Goal: Obtain resource: Download file/media

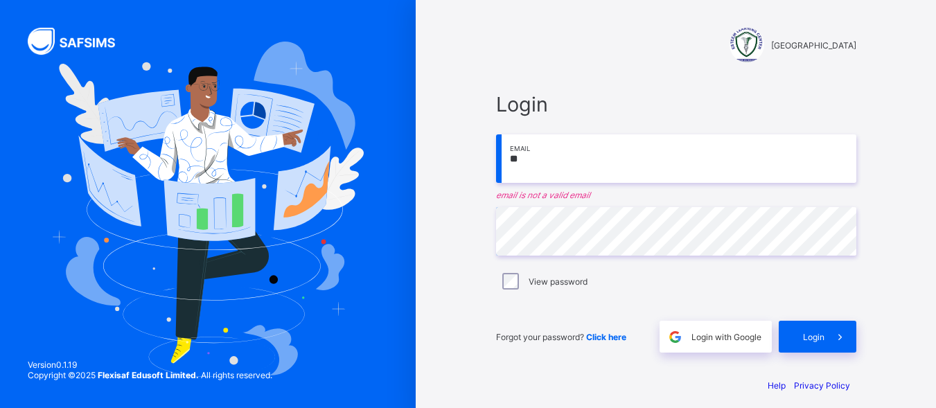
type input "*"
paste input "**********"
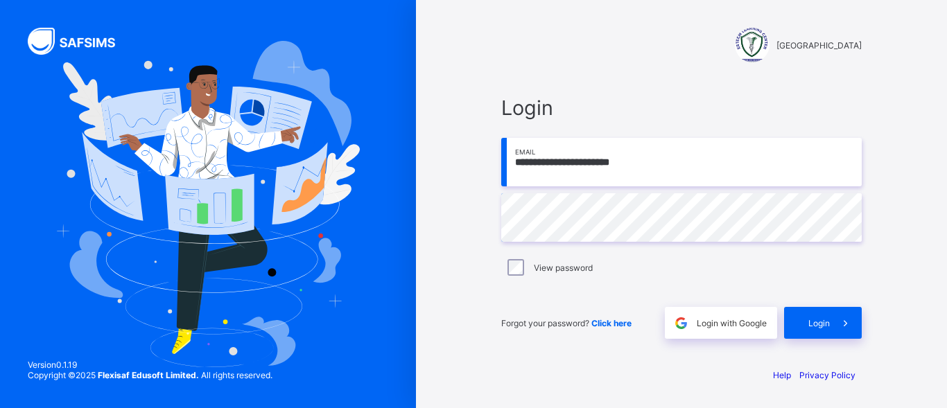
type input "**********"
click at [816, 318] on span "Login" at bounding box center [818, 323] width 21 height 10
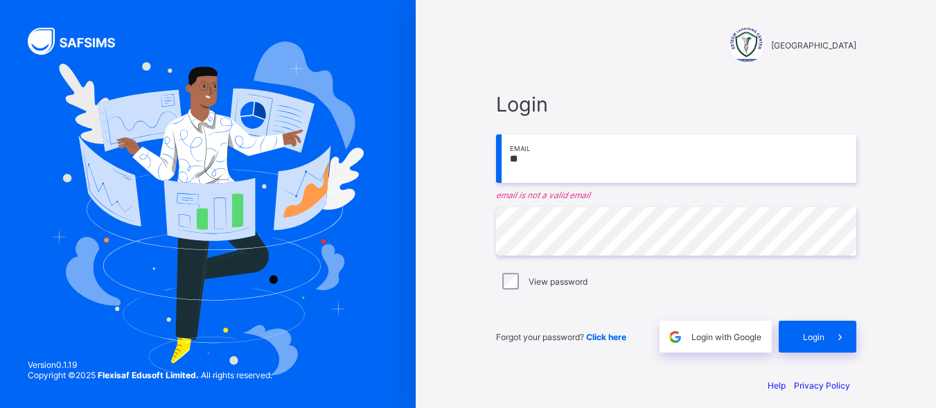
type input "*"
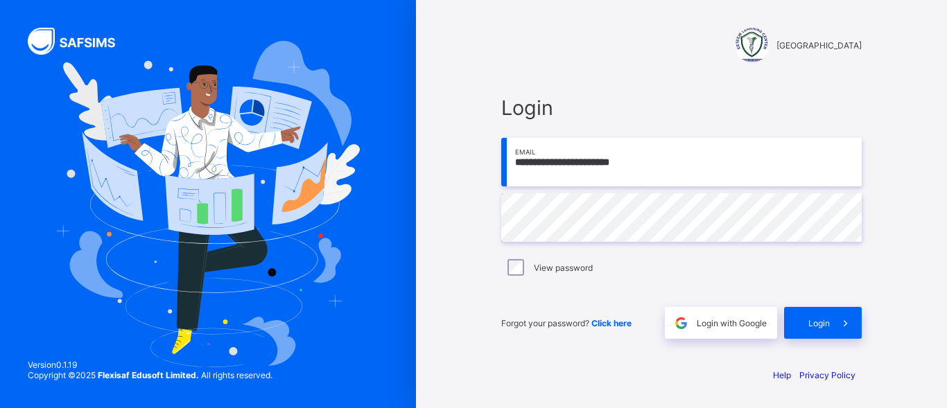
type input "**********"
click at [534, 267] on label "View password" at bounding box center [563, 268] width 59 height 10
click at [817, 329] on div "Login" at bounding box center [823, 323] width 78 height 32
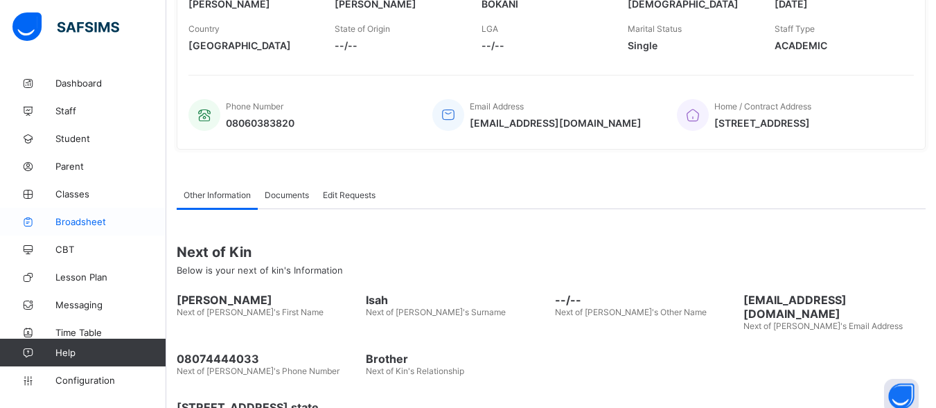
scroll to position [311, 0]
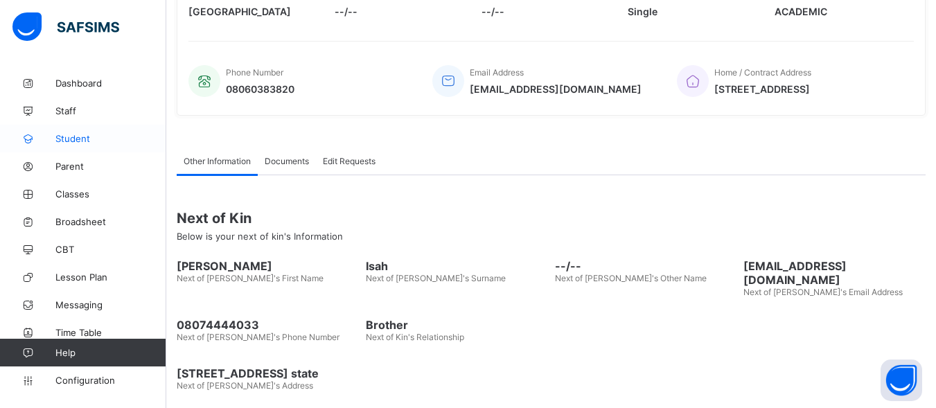
click at [83, 134] on span "Student" at bounding box center [110, 138] width 111 height 11
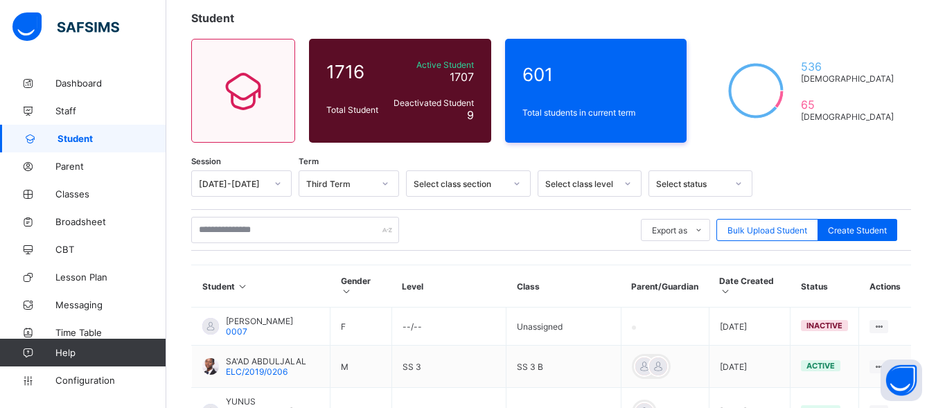
scroll to position [103, 0]
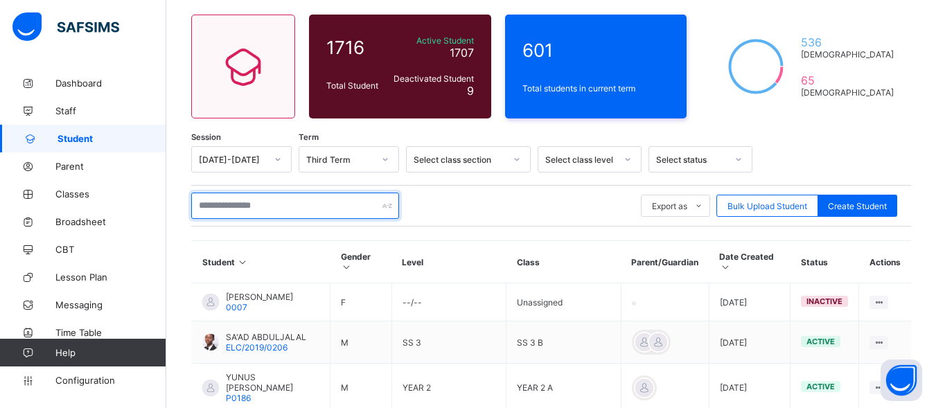
click at [269, 201] on input "text" at bounding box center [295, 206] width 208 height 26
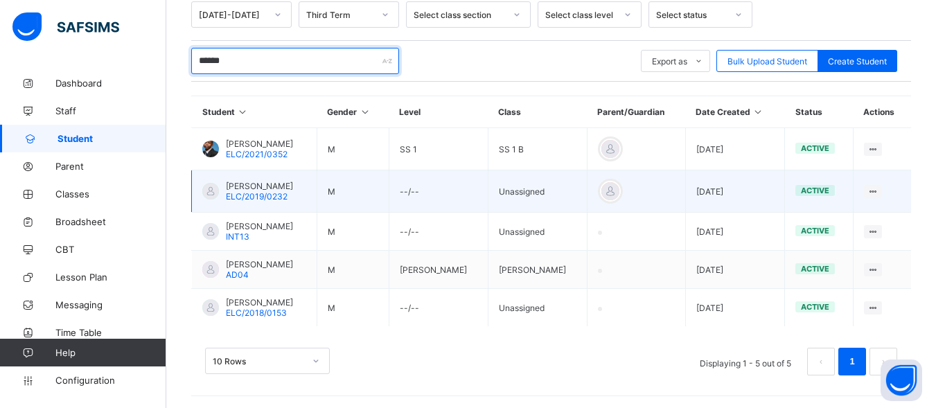
scroll to position [250, 0]
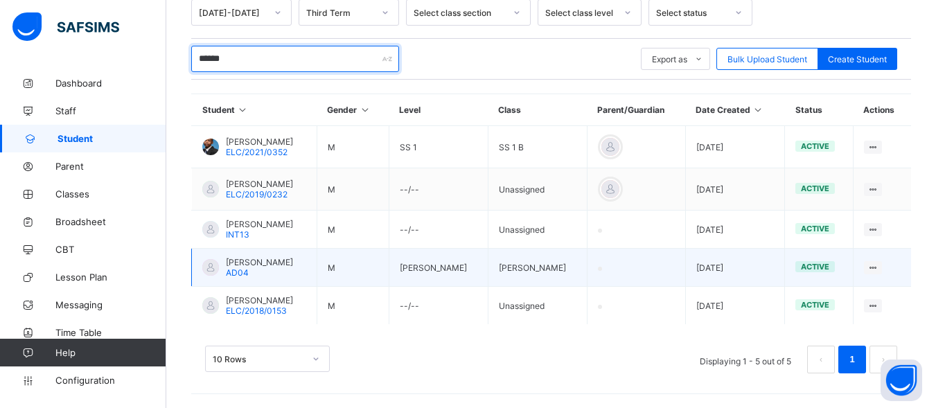
type input "******"
click at [283, 265] on span "FAHAD BAGUDU IBRAHIM" at bounding box center [259, 262] width 67 height 10
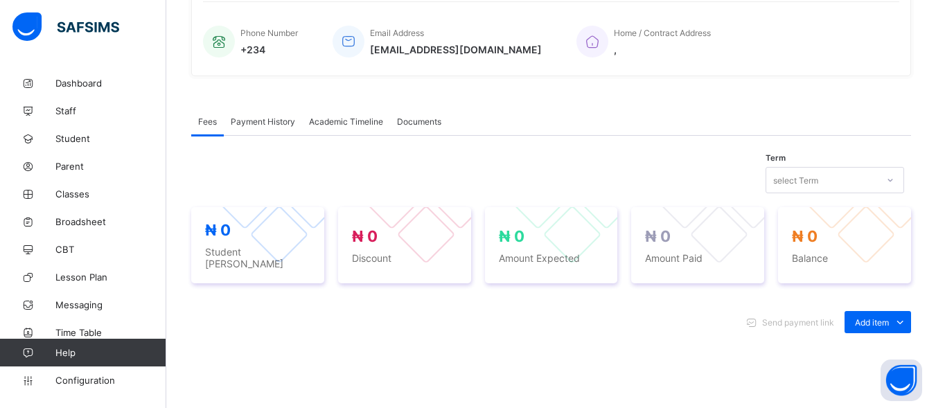
scroll to position [308, 0]
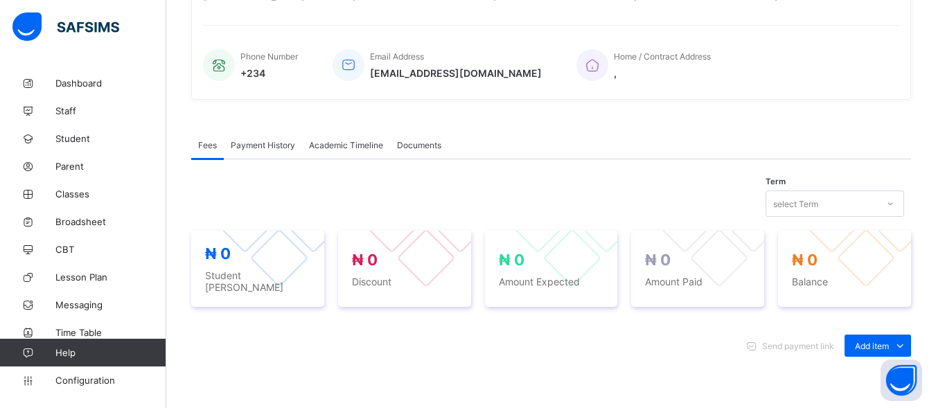
click at [852, 207] on div "select Term" at bounding box center [835, 204] width 139 height 26
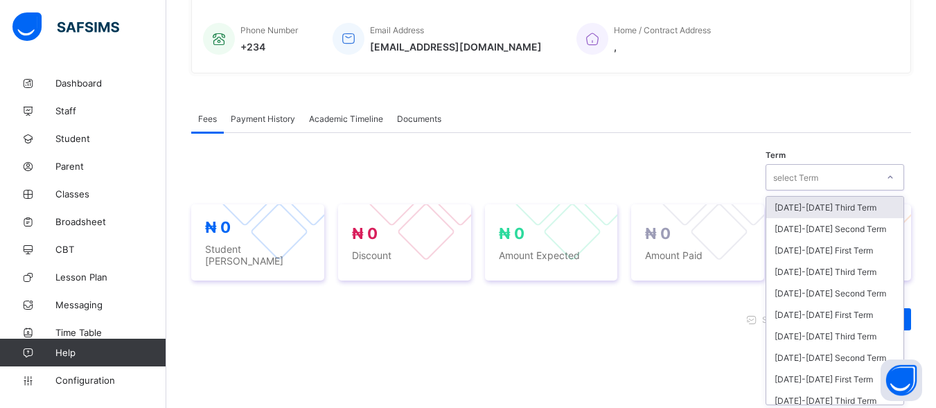
scroll to position [337, 0]
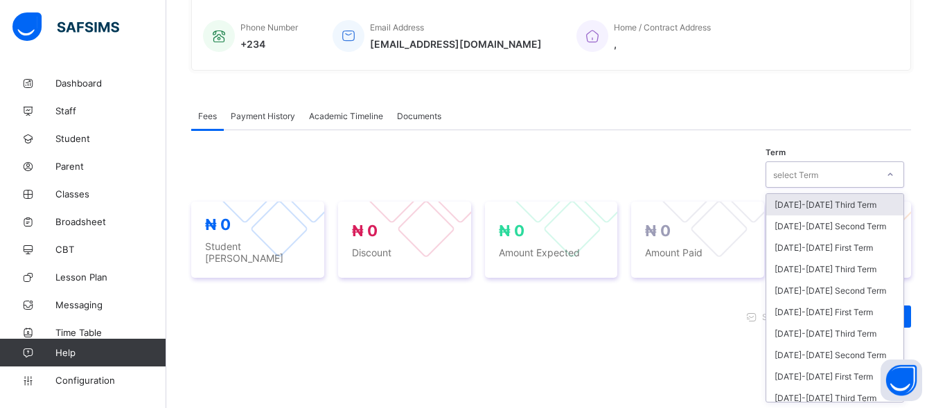
click at [821, 210] on div "2024-2025 Third Term" at bounding box center [834, 204] width 137 height 21
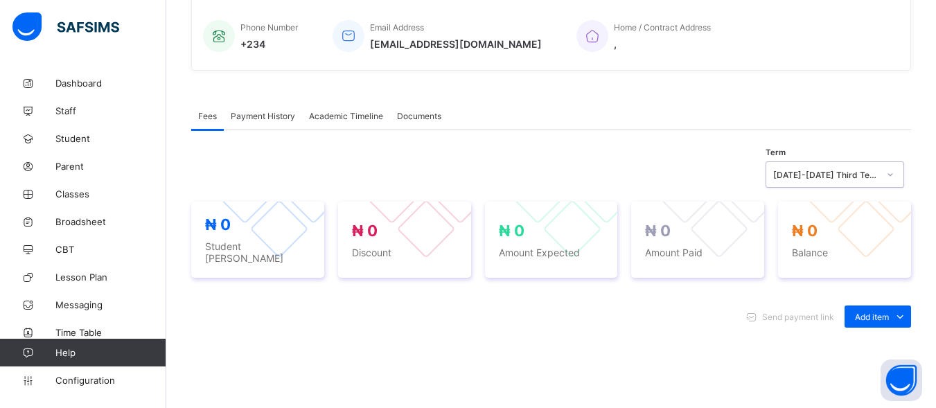
click at [324, 119] on span "Academic Timeline" at bounding box center [346, 116] width 74 height 10
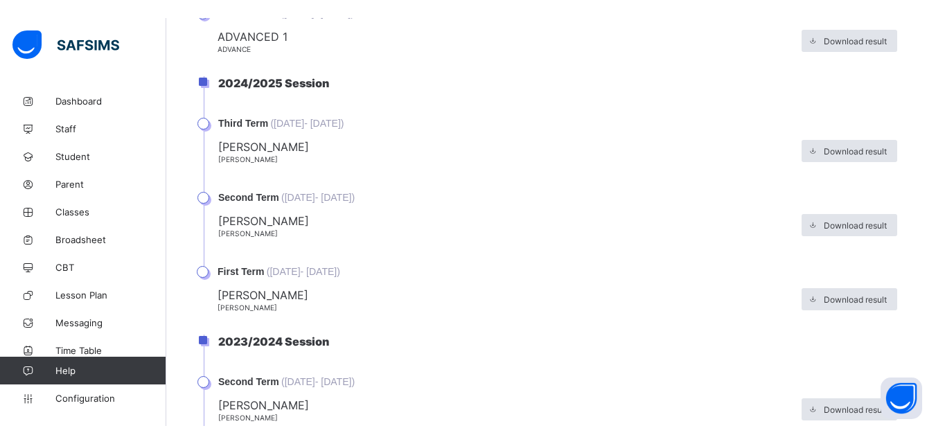
scroll to position [1030, 0]
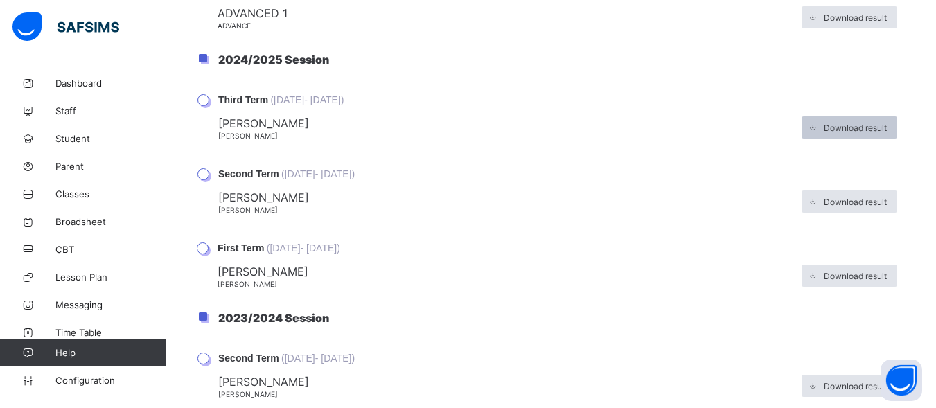
click at [848, 134] on div "Download result" at bounding box center [850, 127] width 96 height 22
click at [836, 128] on span "Download result" at bounding box center [855, 128] width 63 height 10
click at [851, 131] on span "Download result" at bounding box center [855, 128] width 63 height 10
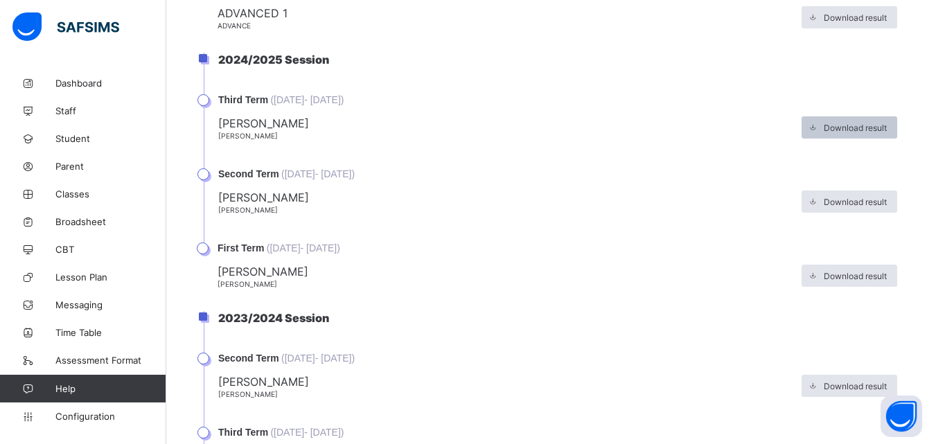
click at [824, 127] on span at bounding box center [813, 127] width 22 height 22
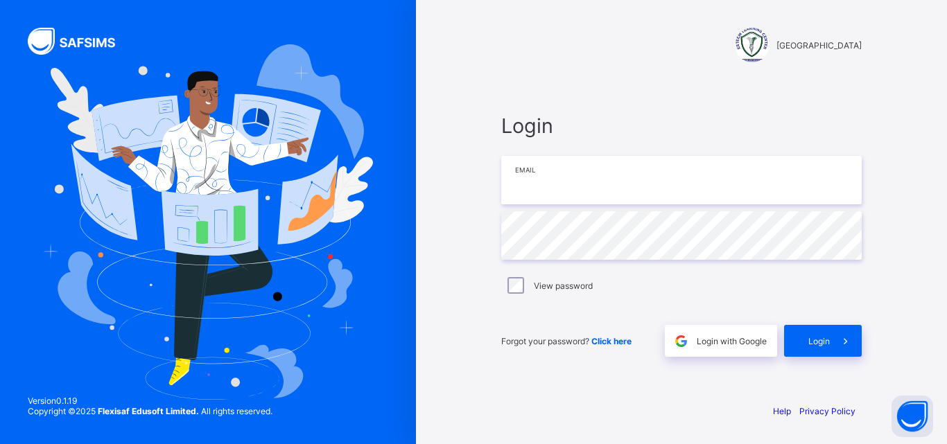
type input "**********"
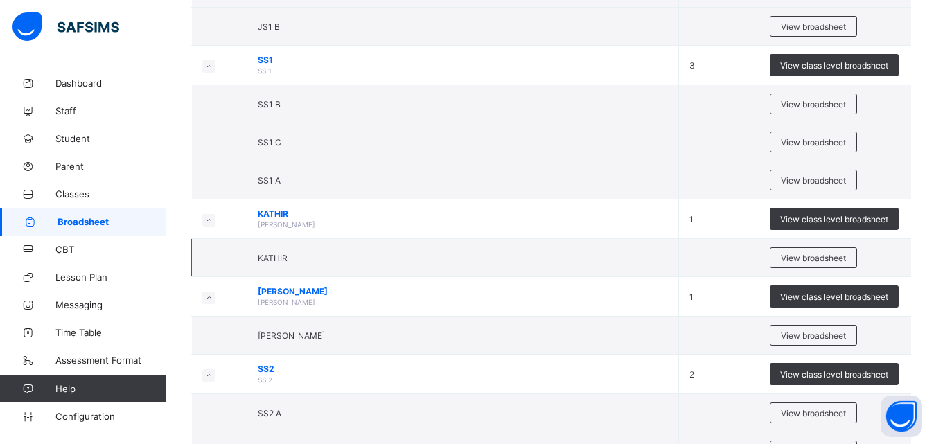
scroll to position [208, 0]
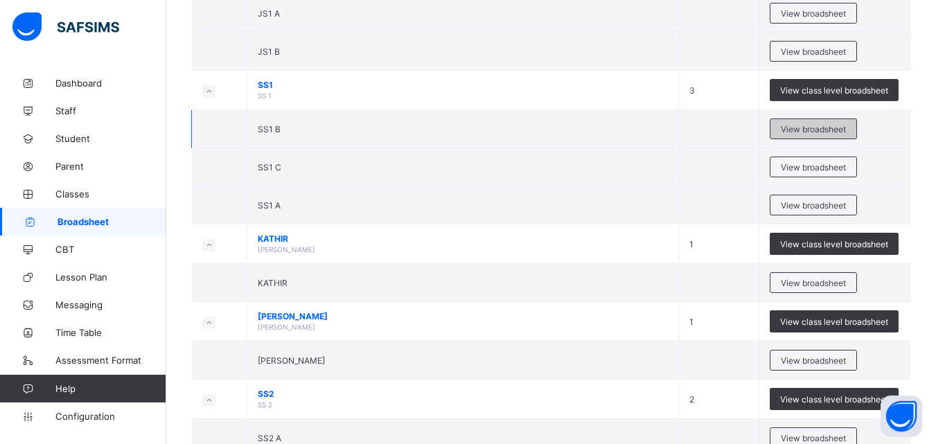
click at [827, 136] on div "View broadsheet" at bounding box center [813, 129] width 87 height 21
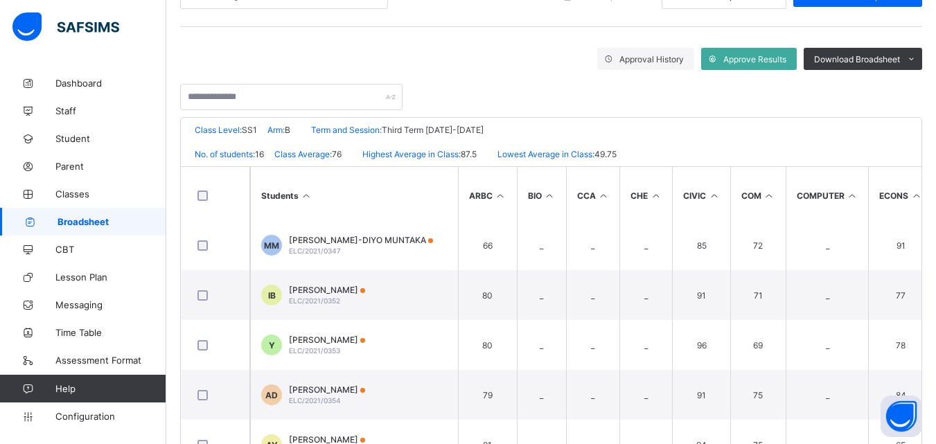
scroll to position [277, 0]
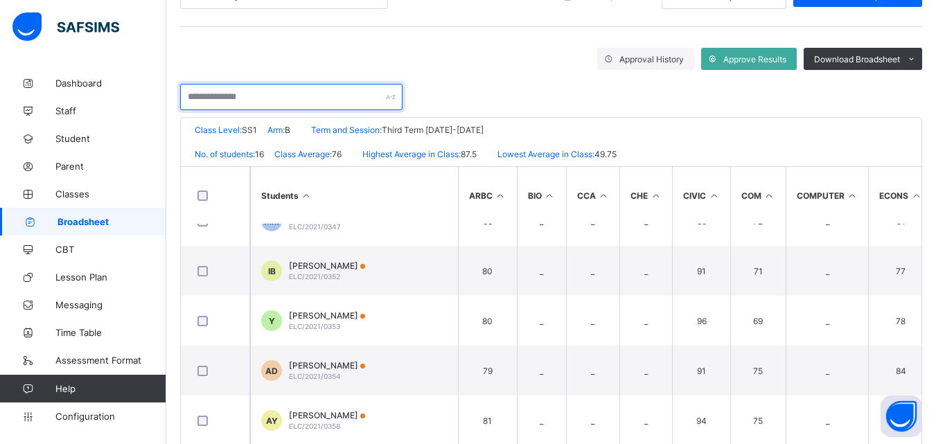
click at [275, 90] on input "text" at bounding box center [291, 97] width 222 height 26
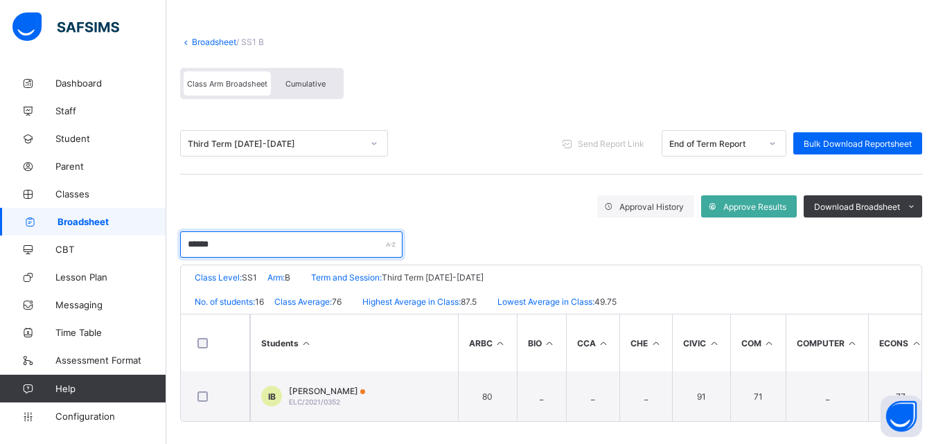
scroll to position [71, 0]
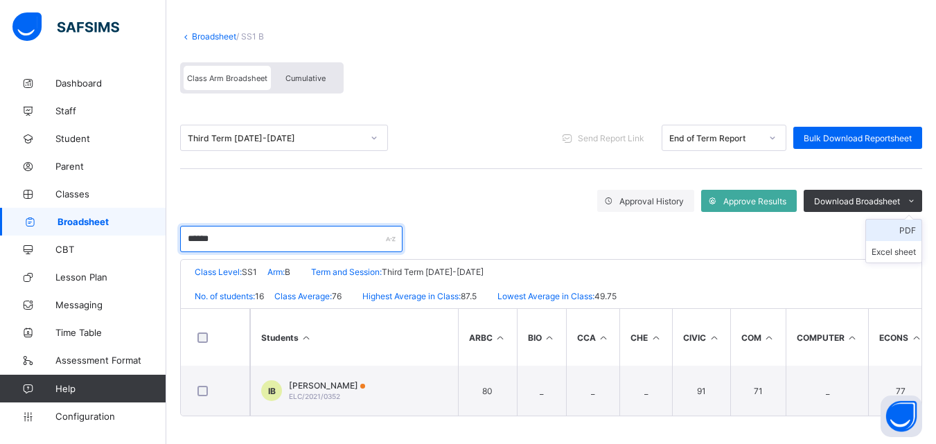
type input "******"
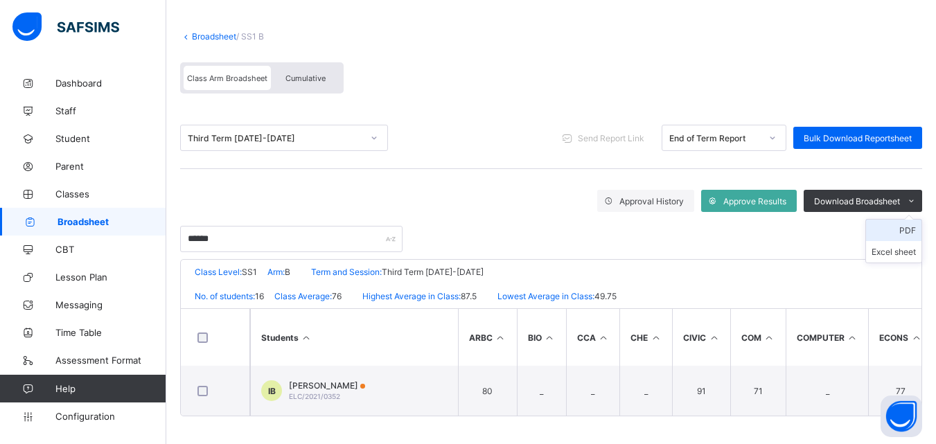
click at [909, 227] on li "PDF" at bounding box center [893, 230] width 55 height 21
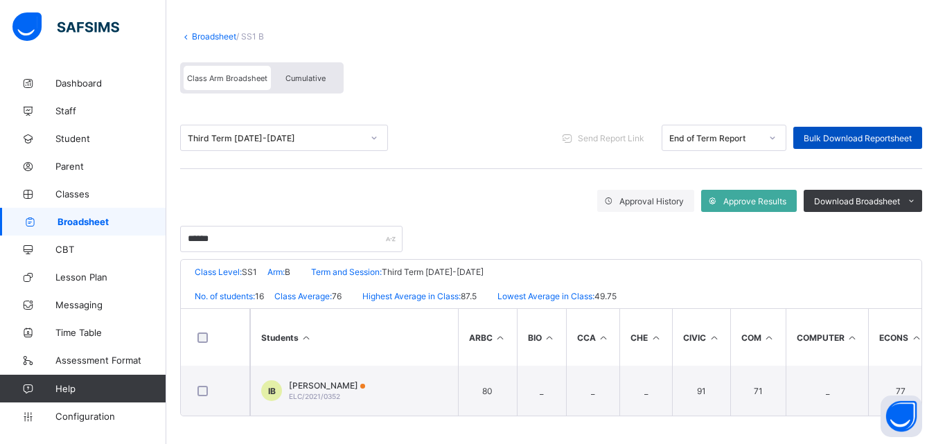
click at [861, 136] on span "Bulk Download Reportsheet" at bounding box center [858, 138] width 108 height 10
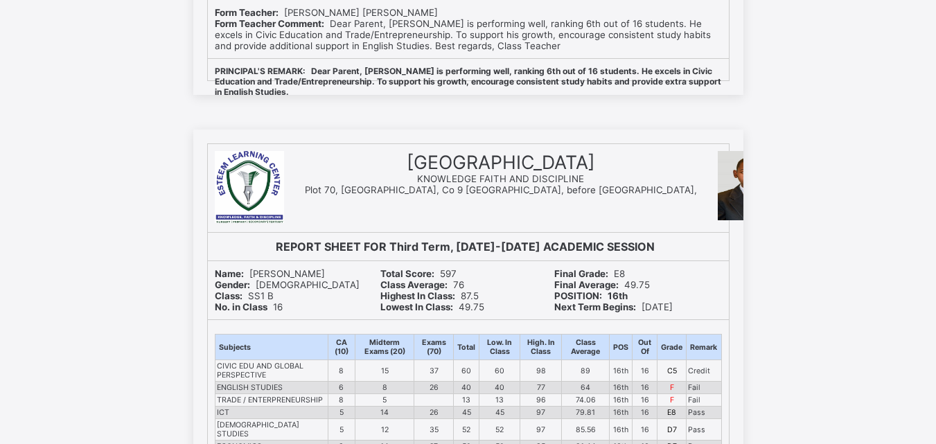
scroll to position [5613, 0]
